Goal: Transaction & Acquisition: Book appointment/travel/reservation

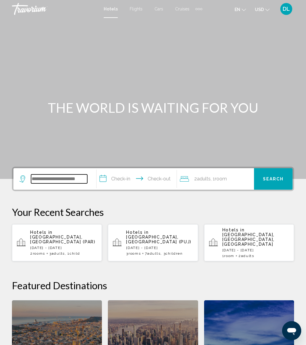
click at [74, 177] on input "Search widget" at bounding box center [59, 179] width 56 height 9
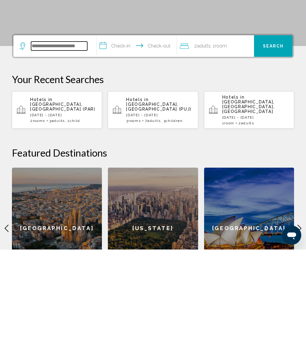
scroll to position [42, 0]
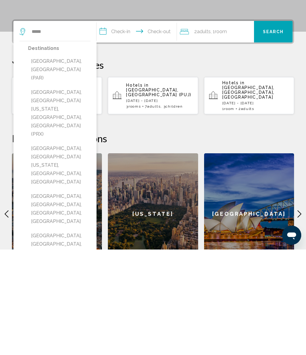
click at [73, 161] on button "[GEOGRAPHIC_DATA], [GEOGRAPHIC_DATA] (PAR)" at bounding box center [59, 175] width 62 height 28
type input "**********"
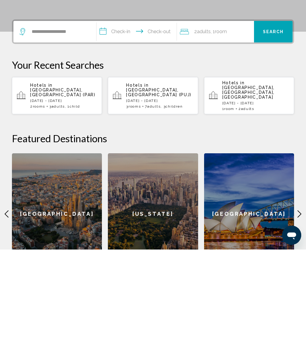
click at [126, 126] on input "**********" at bounding box center [137, 137] width 82 height 23
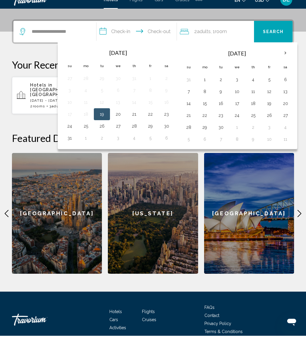
scroll to position [147, 0]
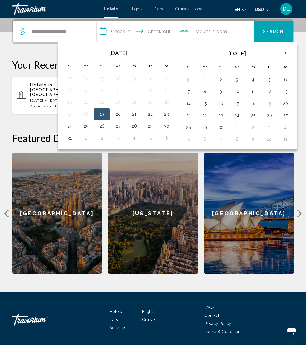
click at [287, 55] on th "Next month" at bounding box center [285, 53] width 16 height 13
click at [290, 52] on th "Next month" at bounding box center [285, 53] width 16 height 13
click at [287, 113] on button "22" at bounding box center [285, 115] width 10 height 8
click at [193, 139] on button "30" at bounding box center [189, 139] width 10 height 8
type input "**********"
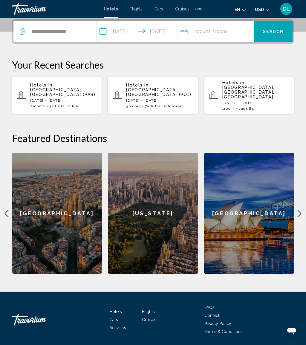
click at [230, 31] on div "2 Adult Adults , 1 Room rooms" at bounding box center [217, 31] width 74 height 8
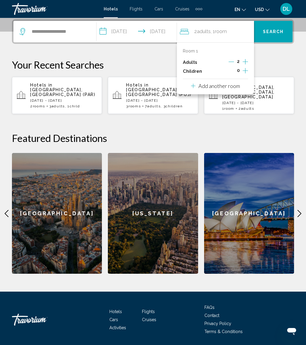
click at [235, 87] on p "Add another room" at bounding box center [218, 86] width 41 height 7
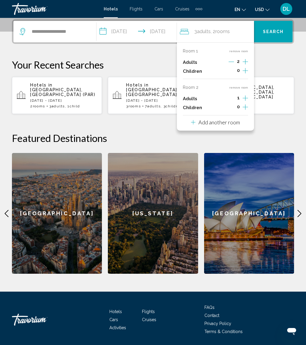
click at [248, 65] on icon "Increment adults" at bounding box center [244, 61] width 5 height 7
click at [234, 96] on icon "Decrement adults" at bounding box center [230, 98] width 5 height 5
click at [246, 76] on button "Increment children" at bounding box center [244, 71] width 5 height 9
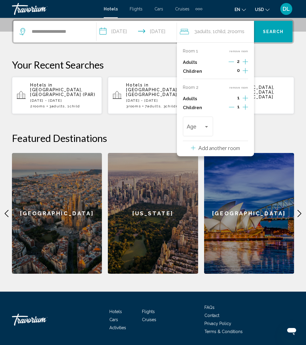
click at [211, 124] on div "Age" at bounding box center [198, 125] width 30 height 21
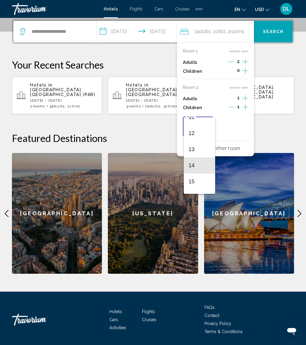
scroll to position [184, 0]
click at [201, 137] on span "12" at bounding box center [199, 135] width 22 height 16
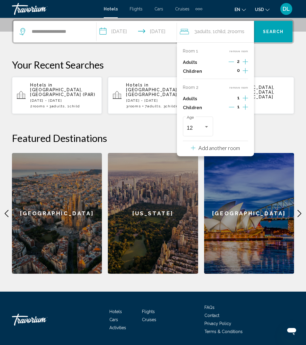
click at [281, 33] on span "Search" at bounding box center [273, 32] width 21 height 5
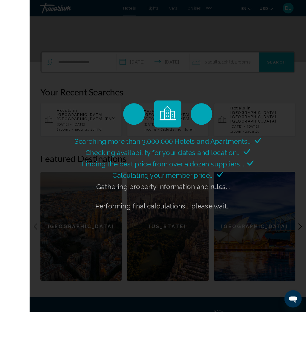
scroll to position [131, 0]
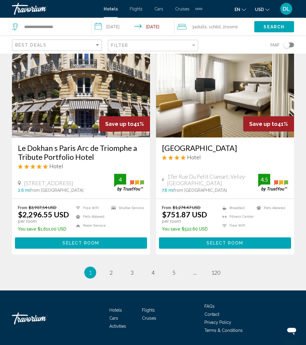
scroll to position [1147, 0]
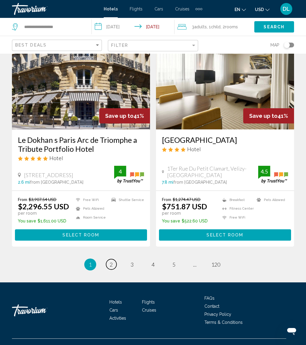
click at [112, 259] on link "page 2" at bounding box center [111, 264] width 10 height 10
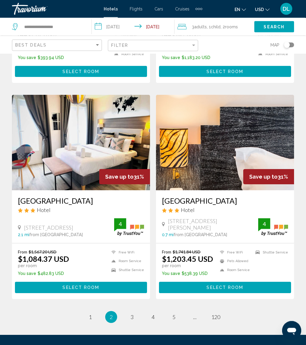
scroll to position [1121, 0]
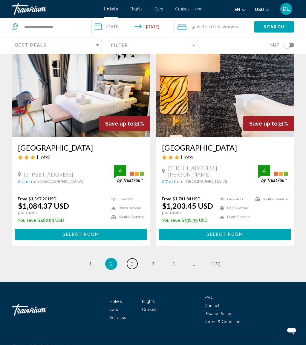
click at [137, 259] on link "page 3" at bounding box center [132, 264] width 10 height 10
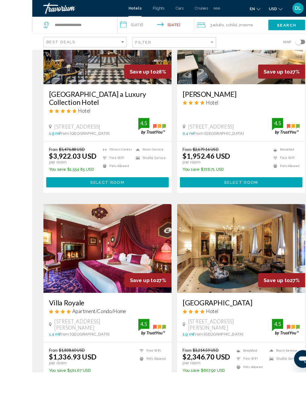
scroll to position [971, 0]
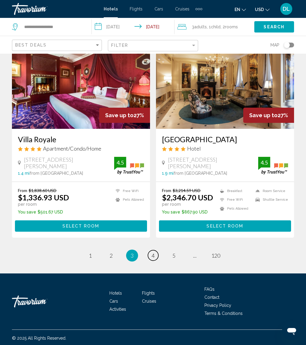
click at [151, 255] on span "4" at bounding box center [152, 255] width 3 height 7
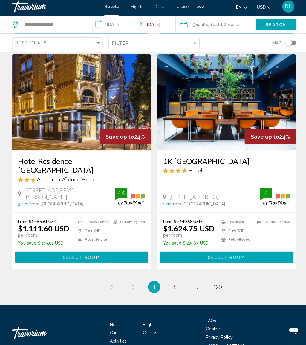
scroll to position [1130, 0]
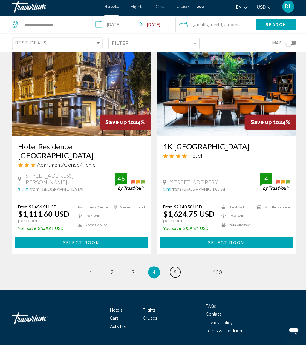
click at [170, 268] on link "page 5" at bounding box center [174, 273] width 10 height 10
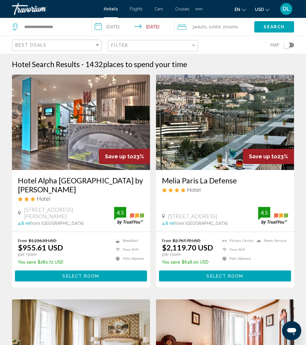
click at [127, 27] on input "**********" at bounding box center [134, 28] width 85 height 20
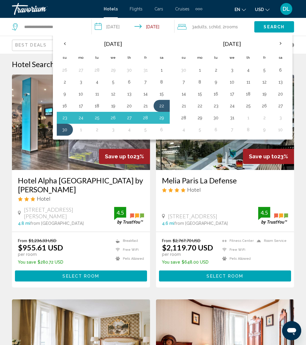
click at [62, 119] on button "23" at bounding box center [65, 118] width 10 height 8
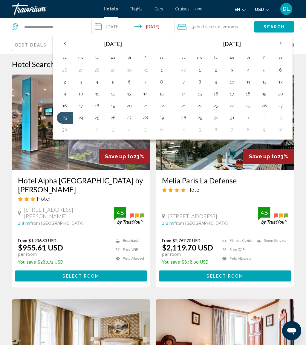
click at [66, 131] on button "30" at bounding box center [65, 130] width 10 height 8
type input "**********"
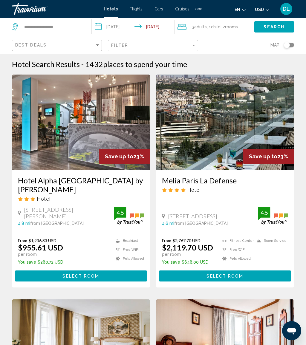
click at [236, 27] on span "rooms" at bounding box center [231, 26] width 13 height 5
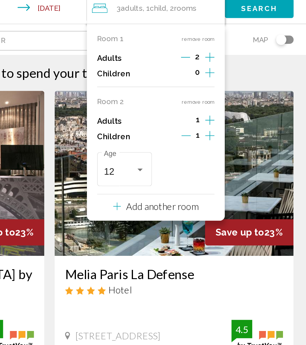
click at [243, 53] on icon "Increment adults" at bounding box center [245, 55] width 5 height 5
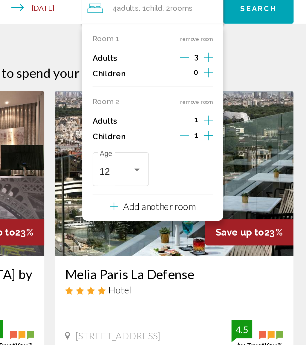
click at [242, 61] on icon "Increment children" at bounding box center [244, 64] width 5 height 7
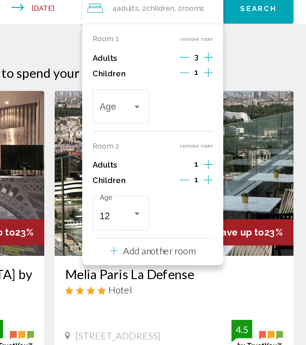
click at [182, 82] on div "Travelers: 4 adults, 2 children" at bounding box center [194, 85] width 24 height 6
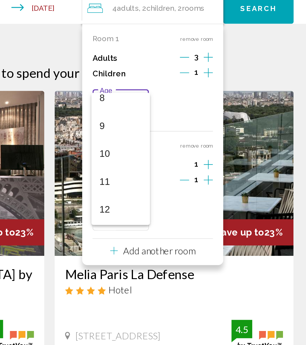
scroll to position [155, 0]
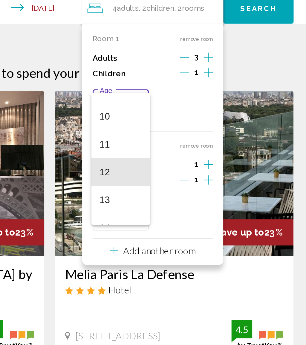
click at [182, 114] on span "12" at bounding box center [194, 122] width 24 height 16
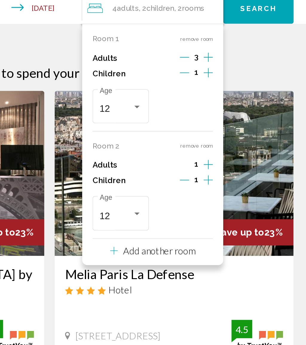
click at [228, 104] on button "remove room" at bounding box center [237, 106] width 19 height 4
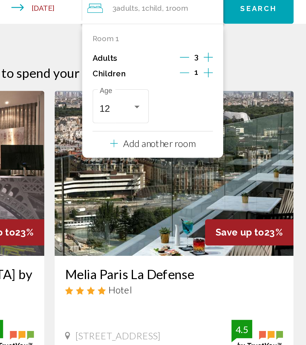
click at [263, 25] on span "Search" at bounding box center [273, 27] width 21 height 5
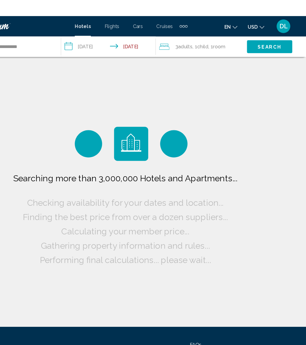
scroll to position [0, 0]
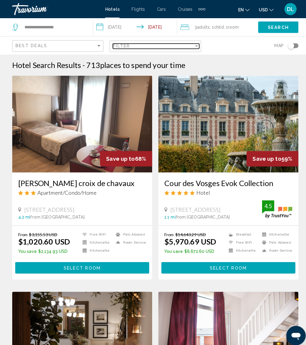
click at [187, 48] on div "Filter" at bounding box center [150, 45] width 79 height 5
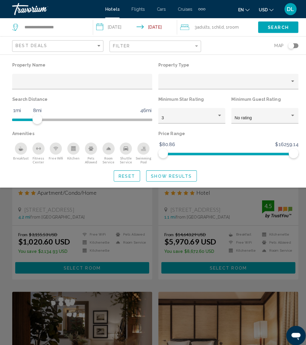
click at [169, 171] on span "Show Results" at bounding box center [169, 173] width 40 height 5
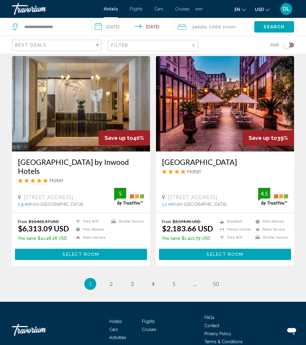
scroll to position [1105, 0]
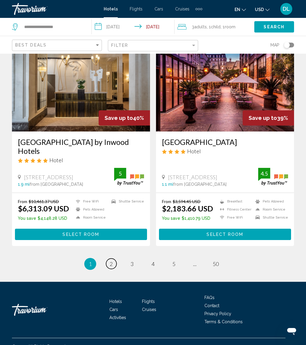
click at [114, 259] on link "page 2" at bounding box center [111, 264] width 10 height 10
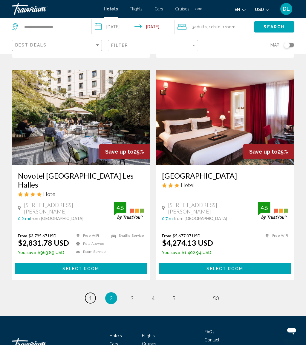
click at [92, 293] on link "page 1" at bounding box center [90, 298] width 10 height 10
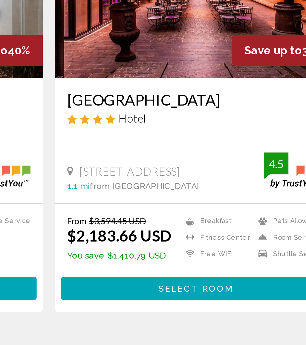
click at [162, 213] on div "From $3,594.45 USD $2,183.66 USD You save $1,410.79 USD Breakfast Fitness Cente…" at bounding box center [225, 233] width 126 height 41
click at [159, 243] on button "Select Room" at bounding box center [225, 248] width 132 height 11
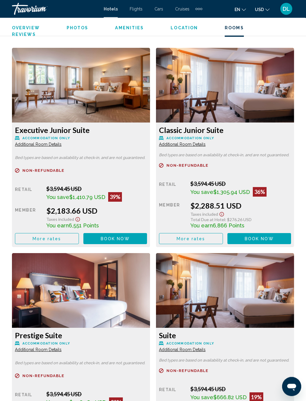
scroll to position [993, 0]
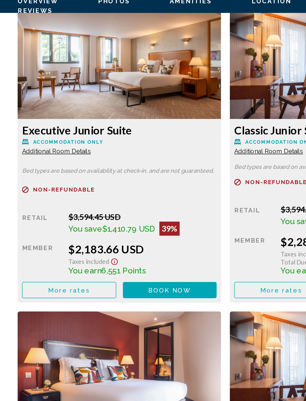
click at [63, 218] on button "More rates" at bounding box center [47, 223] width 64 height 11
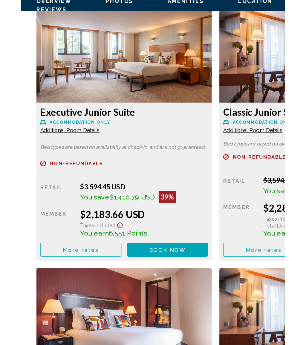
scroll to position [0, 0]
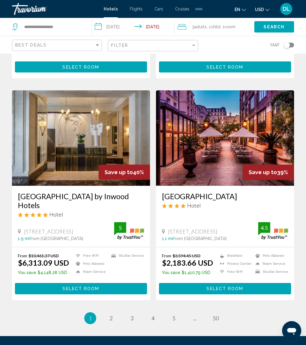
click at [195, 42] on div "Filter" at bounding box center [153, 45] width 85 height 11
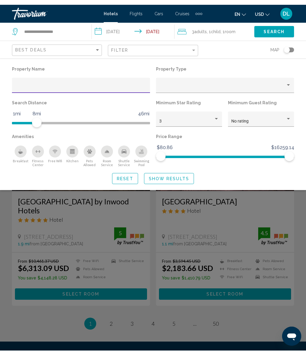
scroll to position [1050, 0]
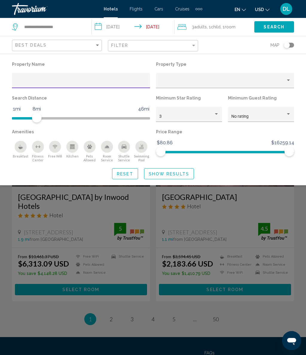
click at [176, 174] on span "Show Results" at bounding box center [169, 173] width 40 height 5
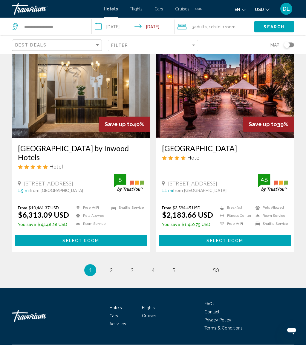
scroll to position [1105, 0]
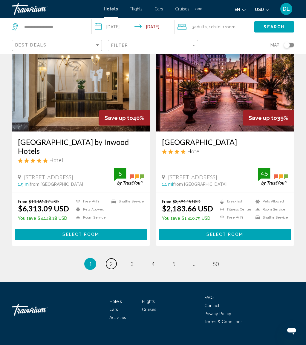
click at [112, 261] on span "2" at bounding box center [111, 264] width 3 height 7
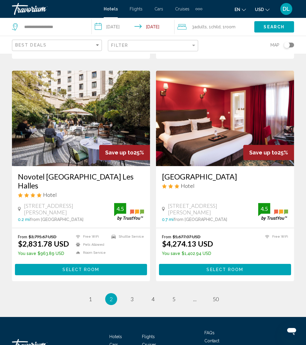
scroll to position [1131, 0]
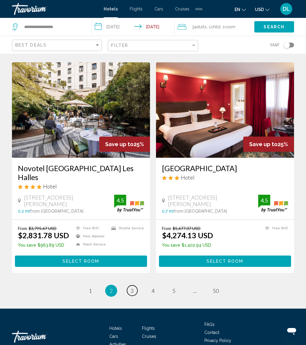
click at [133, 288] on span "3" at bounding box center [131, 291] width 3 height 7
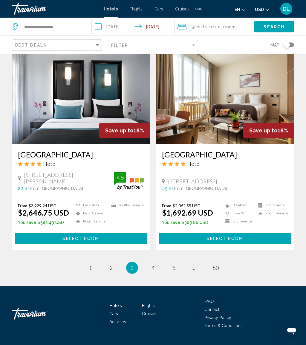
scroll to position [1123, 0]
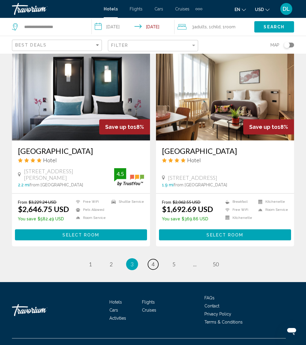
click at [154, 259] on link "page 4" at bounding box center [153, 264] width 10 height 10
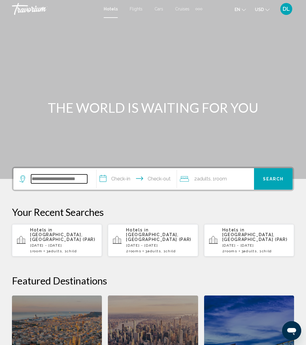
click at [63, 182] on input "Search widget" at bounding box center [59, 179] width 56 height 9
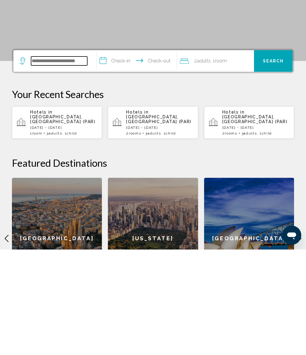
scroll to position [42, 0]
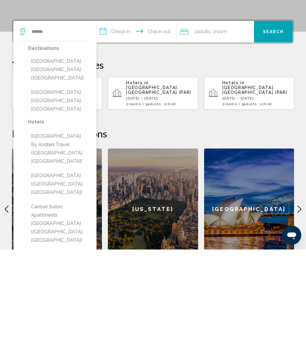
click at [71, 161] on button "[GEOGRAPHIC_DATA], [GEOGRAPHIC_DATA] ([GEOGRAPHIC_DATA])" at bounding box center [59, 175] width 62 height 28
type input "**********"
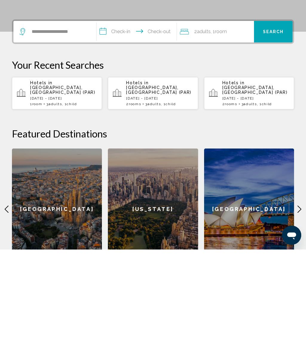
click at [119, 126] on input "**********" at bounding box center [137, 137] width 82 height 23
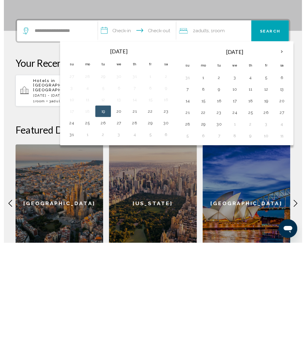
scroll to position [147, 0]
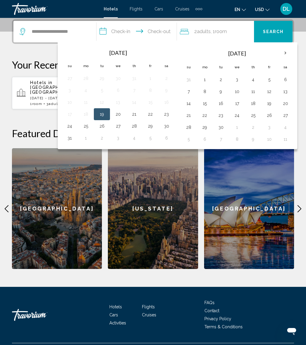
click at [284, 59] on th "Next month" at bounding box center [285, 53] width 16 height 13
click at [291, 56] on th "Next month" at bounding box center [285, 53] width 16 height 13
click at [134, 79] on button "2" at bounding box center [134, 80] width 10 height 8
click at [122, 90] on button "8" at bounding box center [118, 91] width 10 height 8
type input "**********"
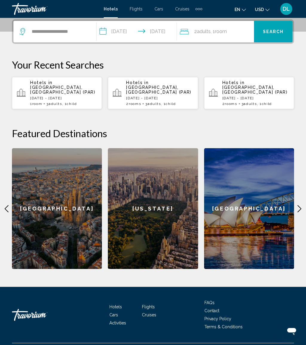
click at [227, 33] on span "Room" at bounding box center [221, 32] width 12 height 6
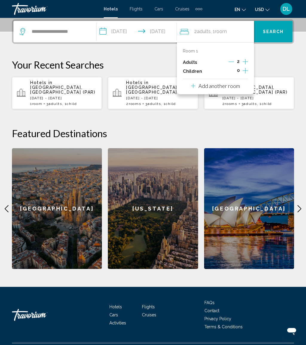
click at [243, 74] on button "Increment children" at bounding box center [244, 71] width 5 height 9
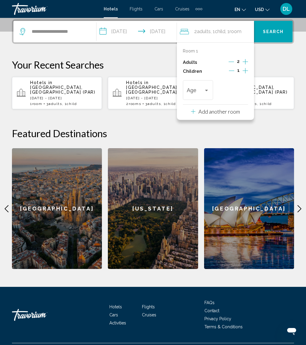
click at [248, 73] on button "Increment children" at bounding box center [244, 71] width 5 height 9
click at [244, 91] on div "Travelers: 2 adults, 2 children" at bounding box center [240, 90] width 5 height 5
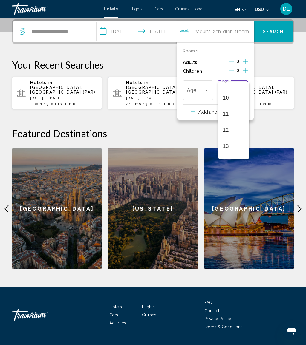
scroll to position [154, 0]
click at [233, 102] on span "10" at bounding box center [234, 98] width 22 height 16
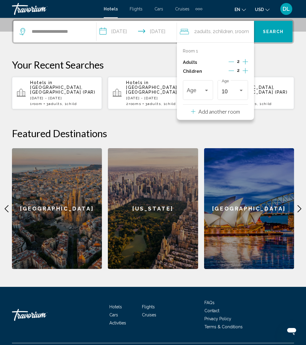
click at [201, 92] on span "Travelers: 2 adults, 2 children" at bounding box center [195, 92] width 17 height 6
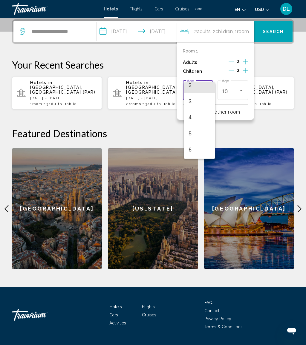
scroll to position [108, 0]
click at [204, 98] on span "7" at bounding box center [199, 95] width 22 height 16
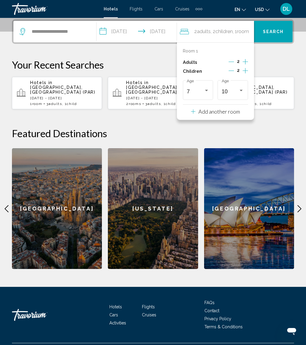
click at [275, 34] on span "Search" at bounding box center [273, 32] width 21 height 5
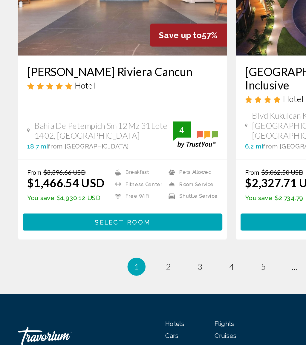
scroll to position [1140, 0]
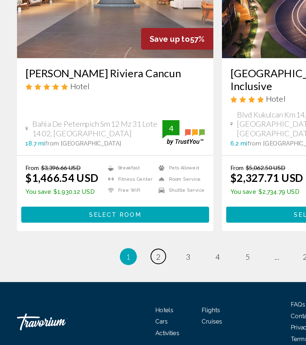
click at [110, 280] on span "2" at bounding box center [111, 283] width 3 height 7
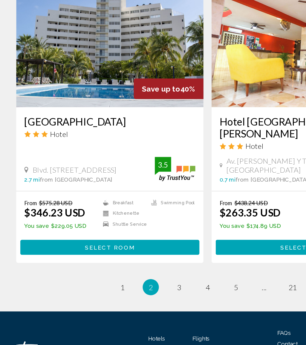
scroll to position [1142, 0]
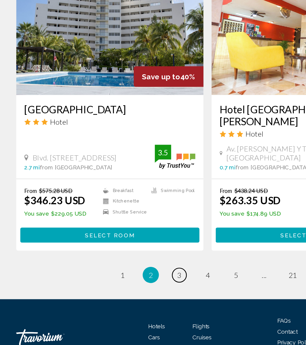
click at [132, 290] on span "3" at bounding box center [131, 293] width 3 height 7
